Goal: Navigation & Orientation: Find specific page/section

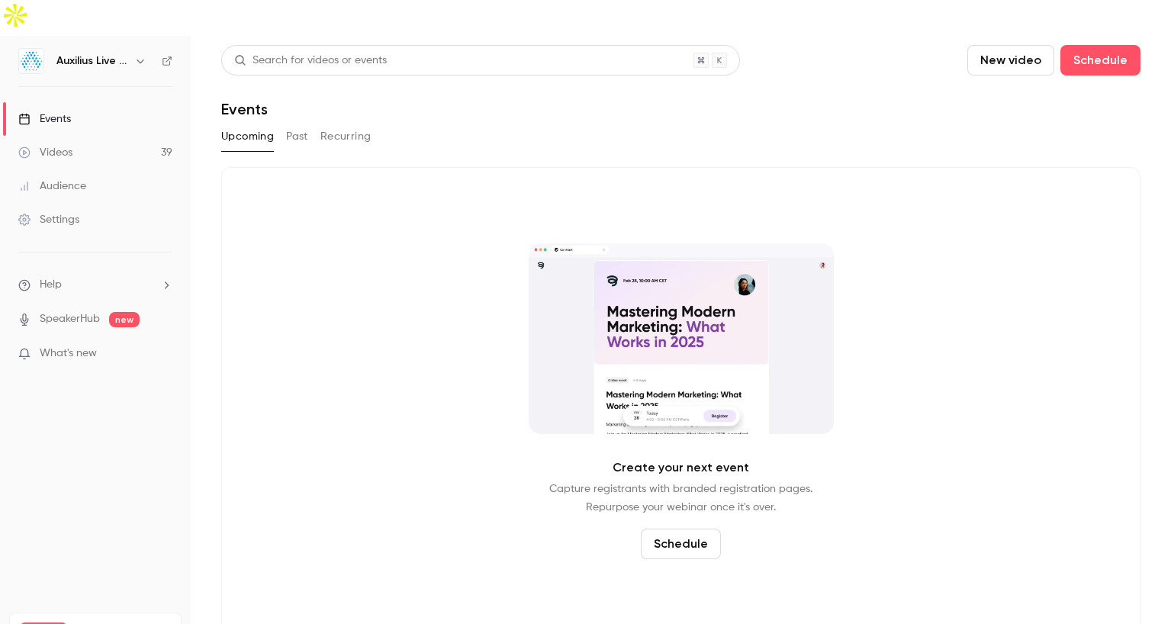
click at [56, 145] on div "Videos" at bounding box center [45, 152] width 54 height 15
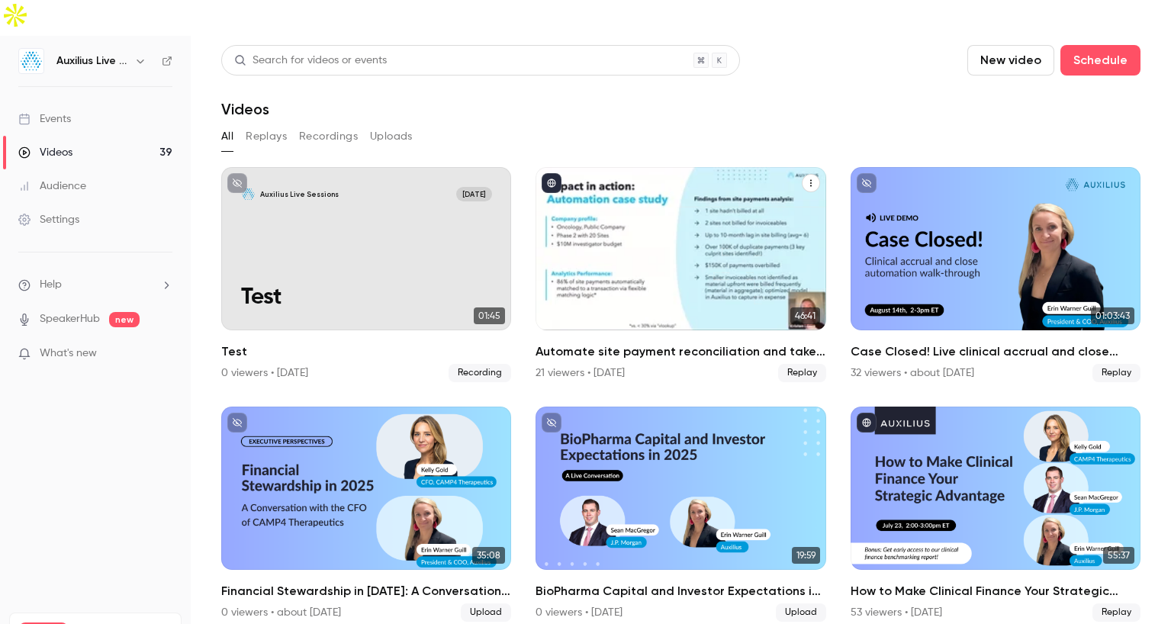
click at [625, 260] on div "Automate site payment reconciliation and take control of study close-out" at bounding box center [680, 248] width 290 height 163
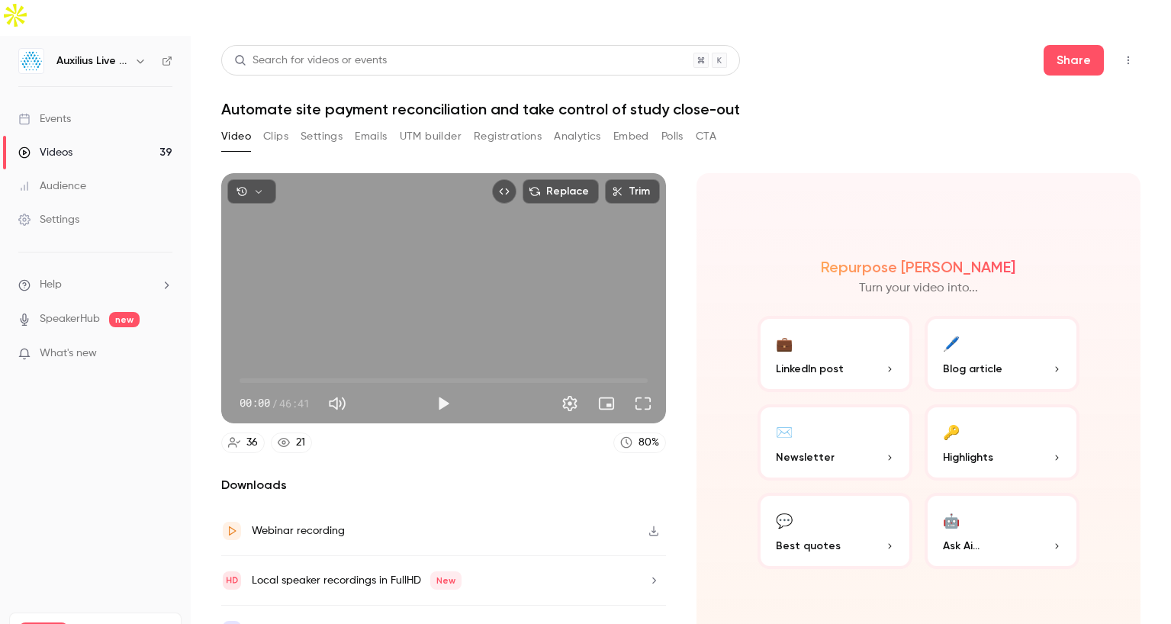
click at [513, 124] on button "Registrations" at bounding box center [508, 136] width 68 height 24
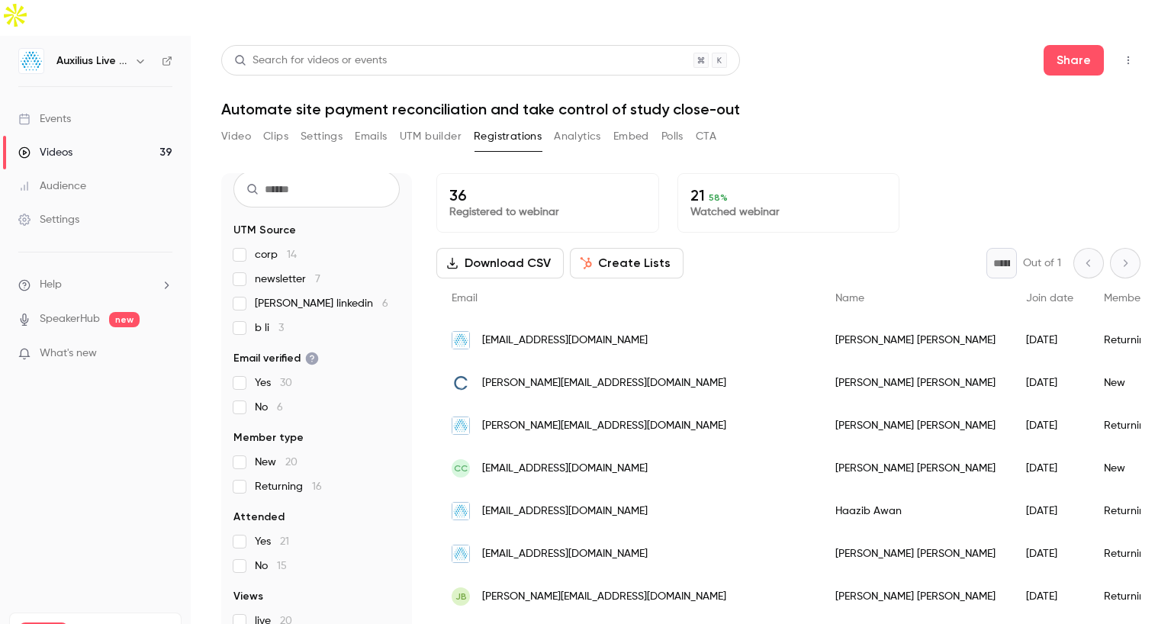
click at [716, 124] on button "CTA" at bounding box center [706, 136] width 21 height 24
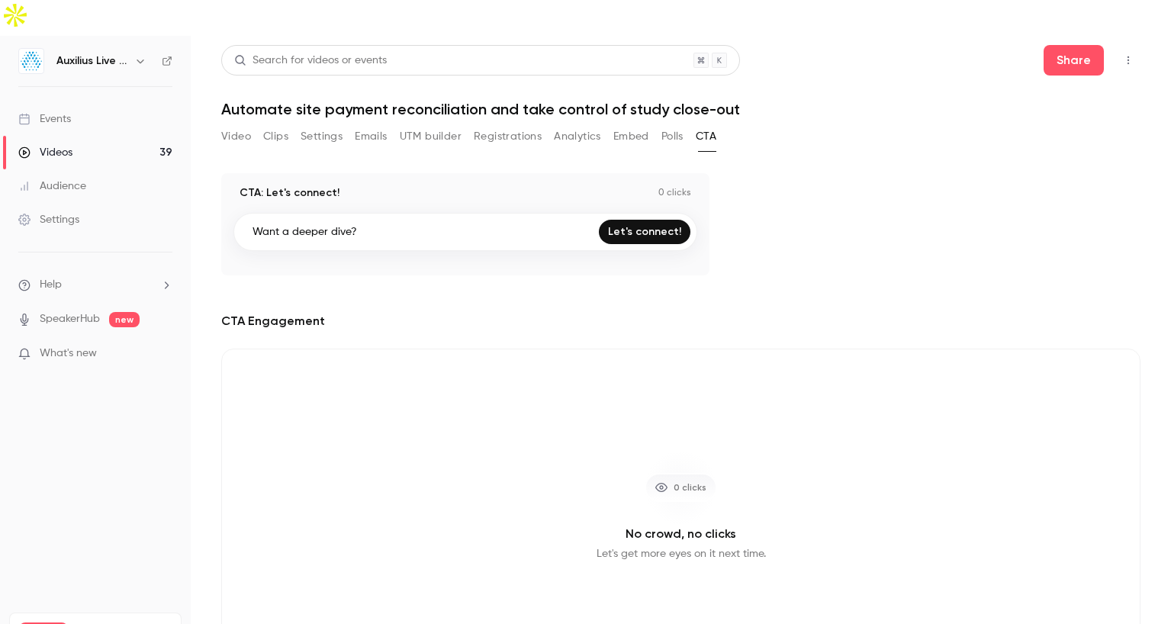
click at [501, 124] on button "Registrations" at bounding box center [508, 136] width 68 height 24
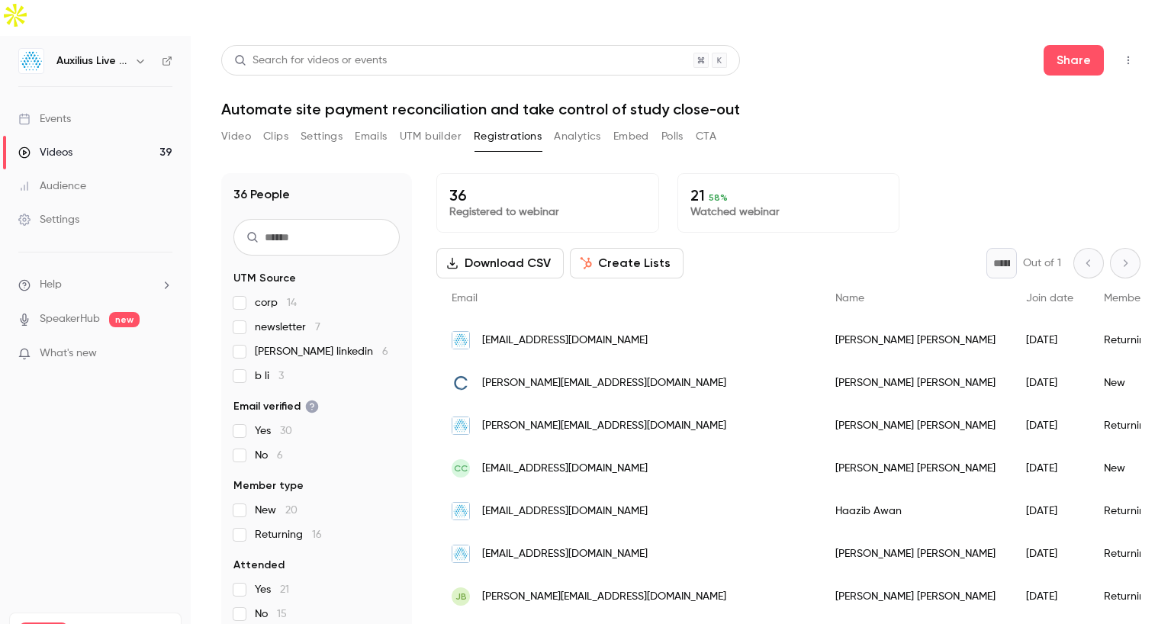
click at [429, 124] on button "UTM builder" at bounding box center [431, 136] width 62 height 24
